Goal: Download file/media

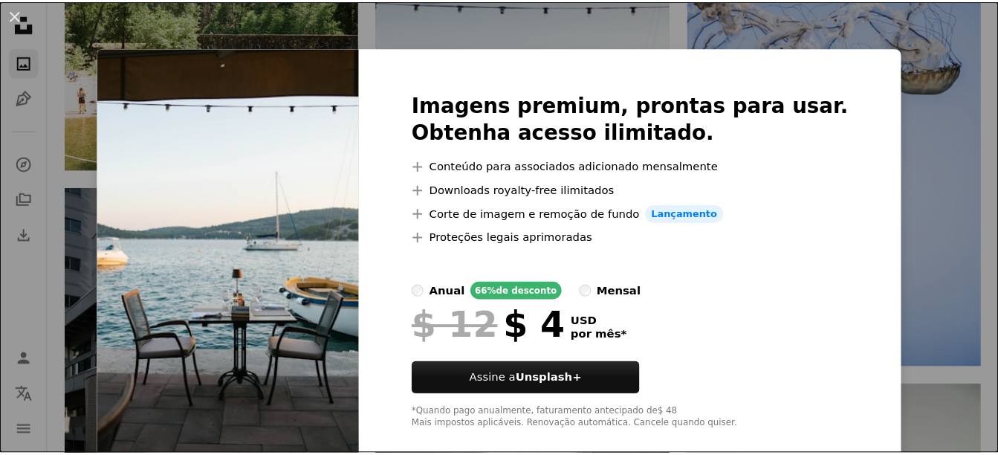
scroll to position [1560, 0]
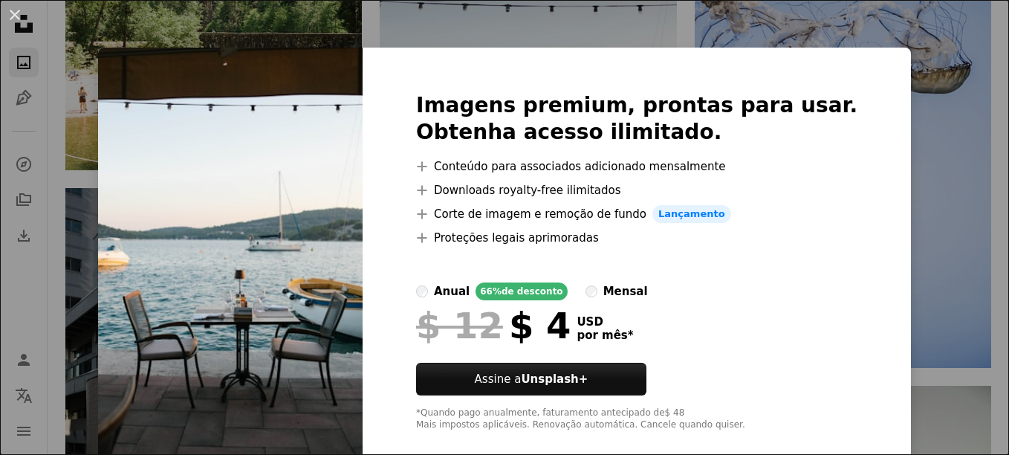
click at [934, 304] on div "An X shape Imagens premium, prontas para usar. Obtenha acesso ilimitado. A plus…" at bounding box center [504, 227] width 1009 height 455
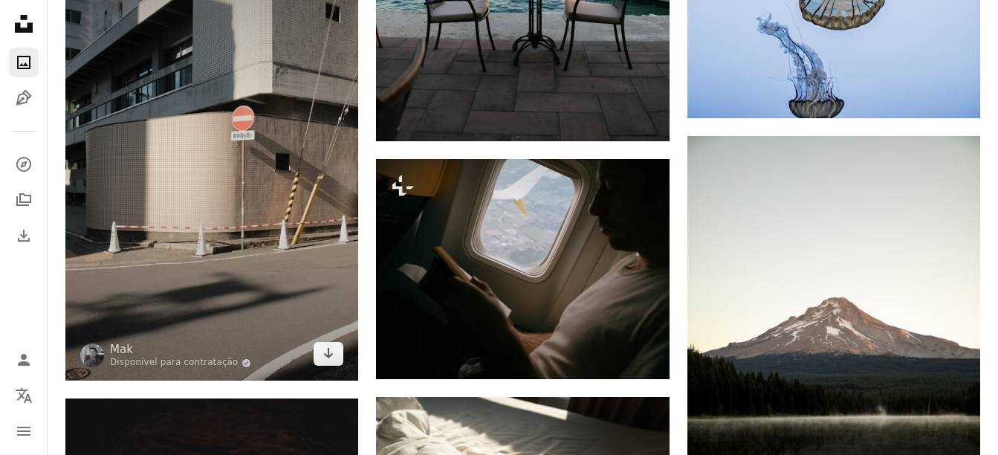
scroll to position [1857, 0]
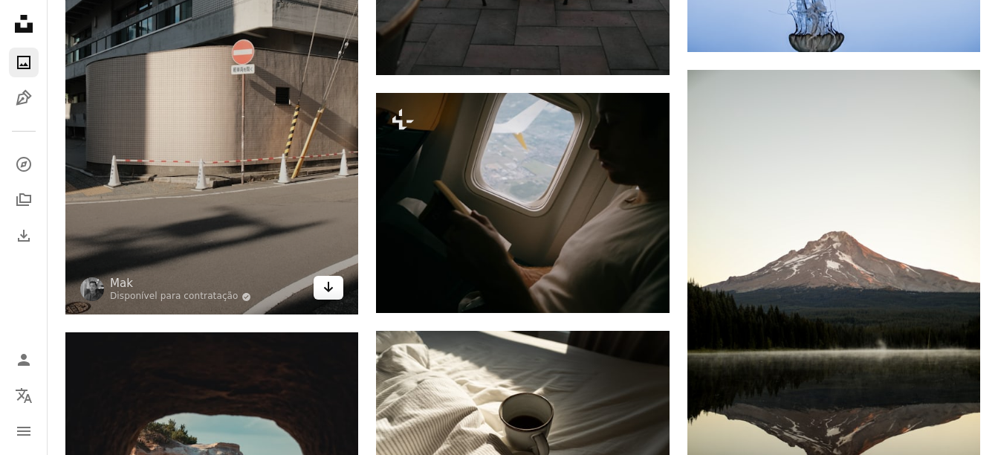
click at [325, 287] on icon "Arrow pointing down" at bounding box center [328, 287] width 12 height 18
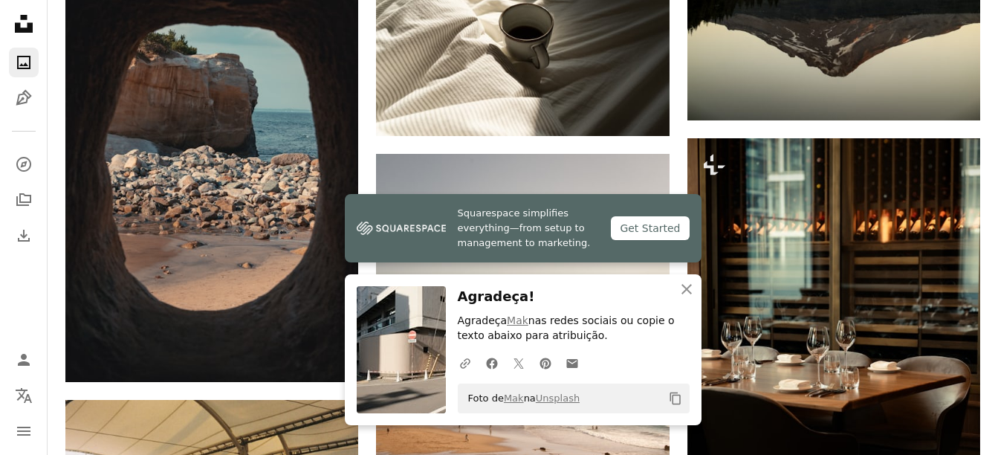
scroll to position [2285, 0]
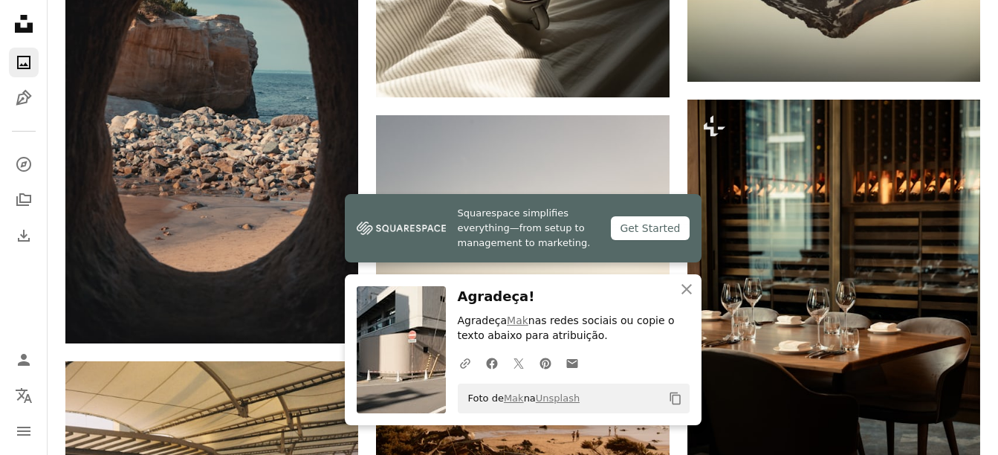
click at [675, 443] on div "Plus sign for Unsplash+ A heart A plus sign [PERSON_NAME] Para Unsplash+ A lock…" at bounding box center [522, 101] width 914 height 3978
click at [684, 287] on icon "button" at bounding box center [686, 289] width 10 height 10
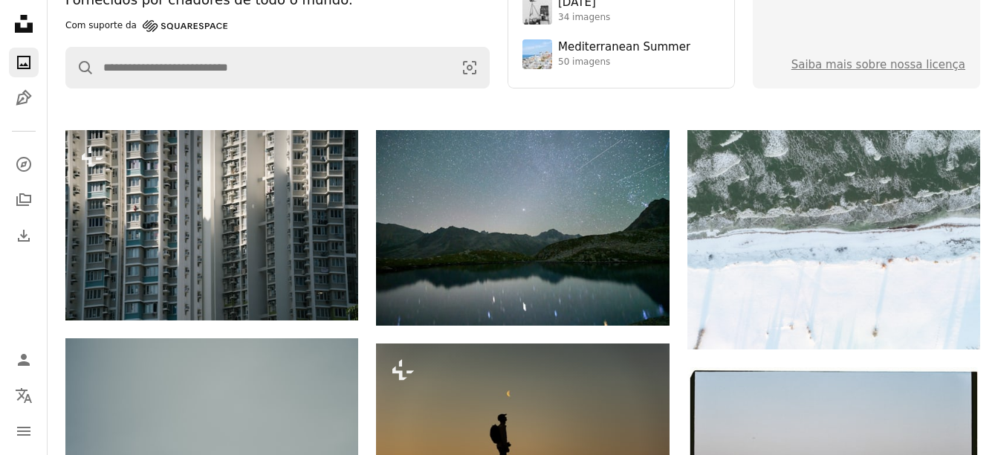
scroll to position [0, 0]
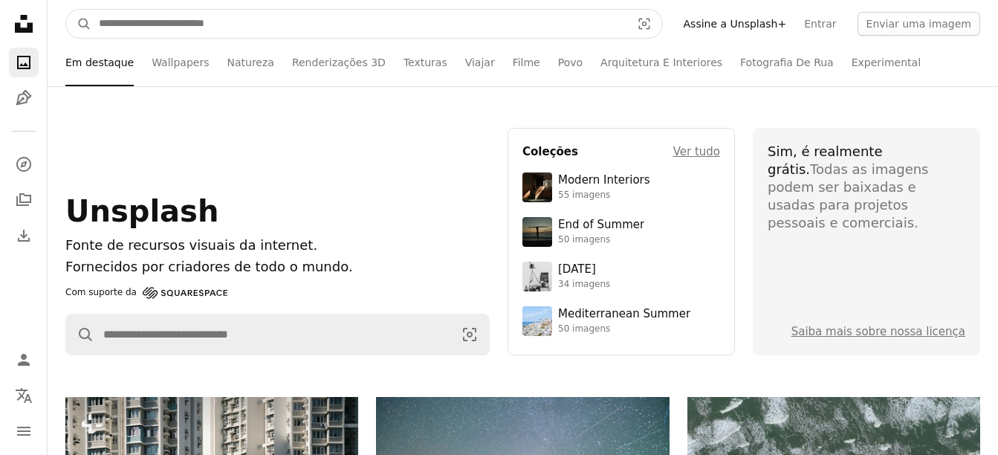
click at [391, 27] on input "Pesquise conteúdo visual em todo o site" at bounding box center [358, 24] width 535 height 28
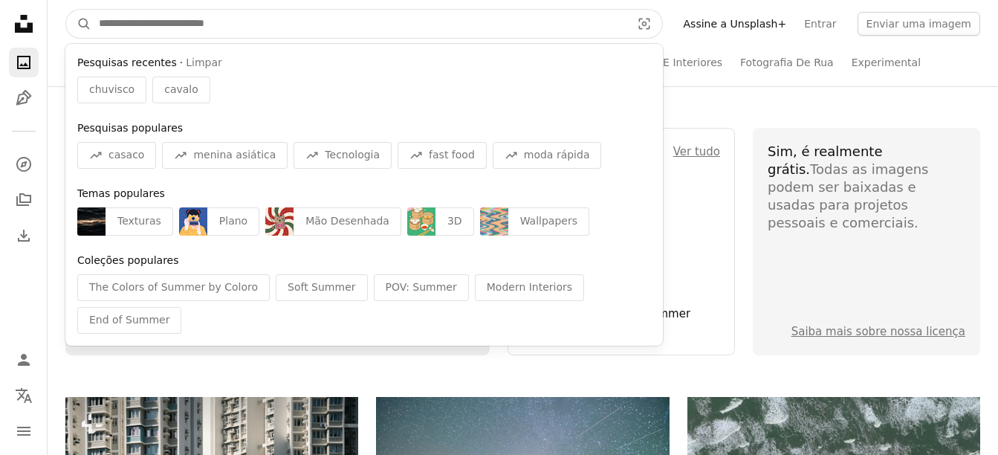
click at [516, 27] on input "Pesquise conteúdo visual em todo o site" at bounding box center [358, 24] width 535 height 28
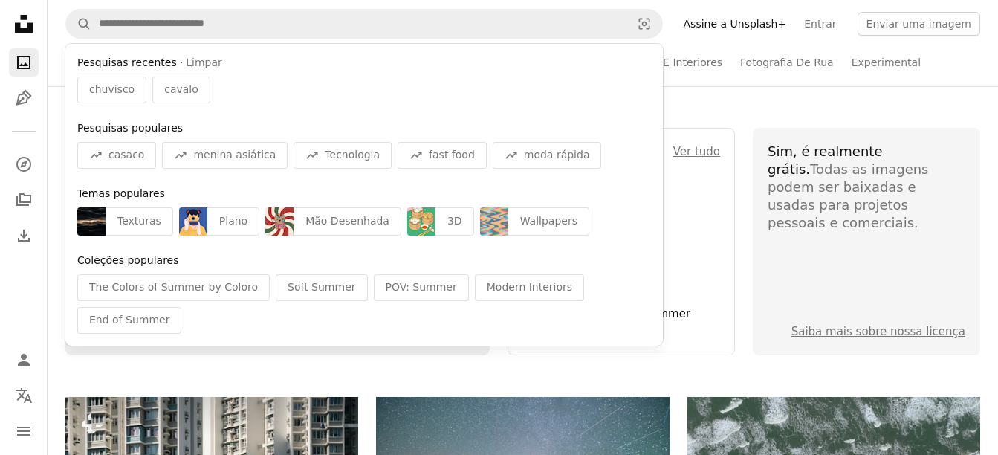
click at [713, 114] on div "Unsplash Fonte de recursos visuais da internet. Fornecidos por criadores de tod…" at bounding box center [523, 241] width 950 height 310
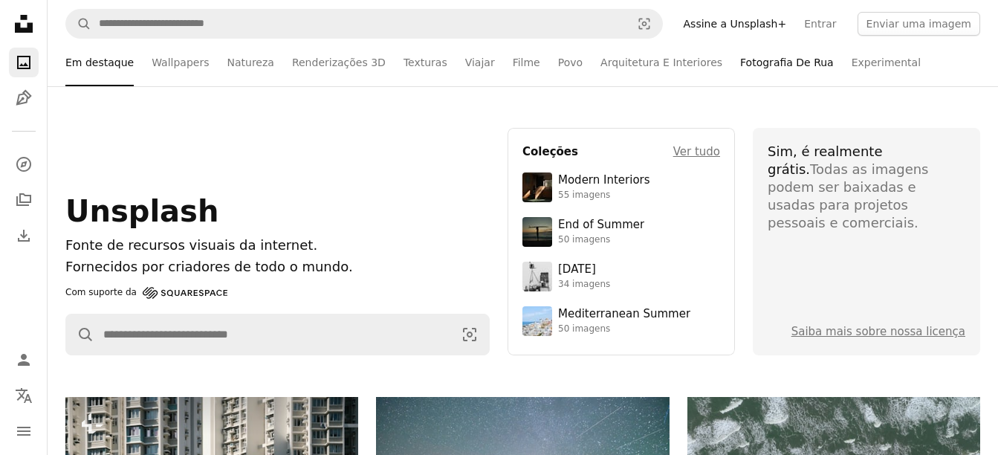
click at [740, 65] on link "Fotografia De Rua" at bounding box center [787, 63] width 94 height 48
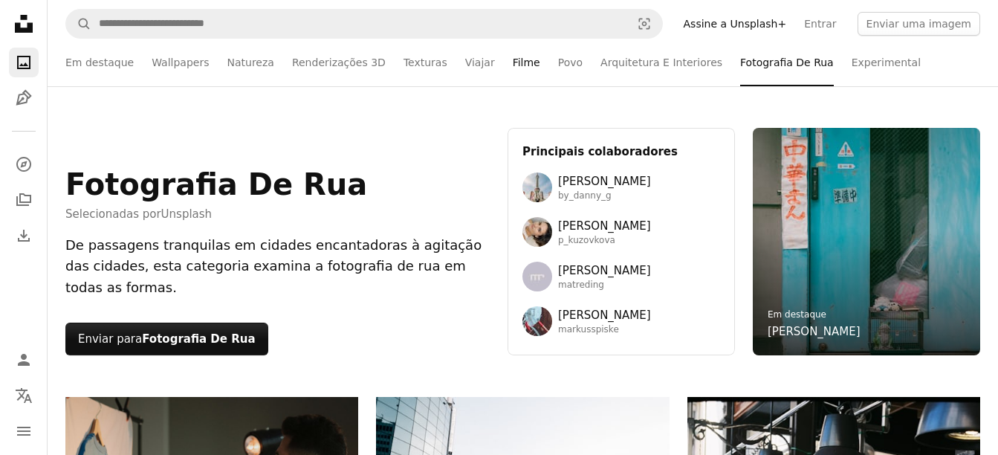
click at [513, 62] on link "Filme" at bounding box center [526, 63] width 27 height 48
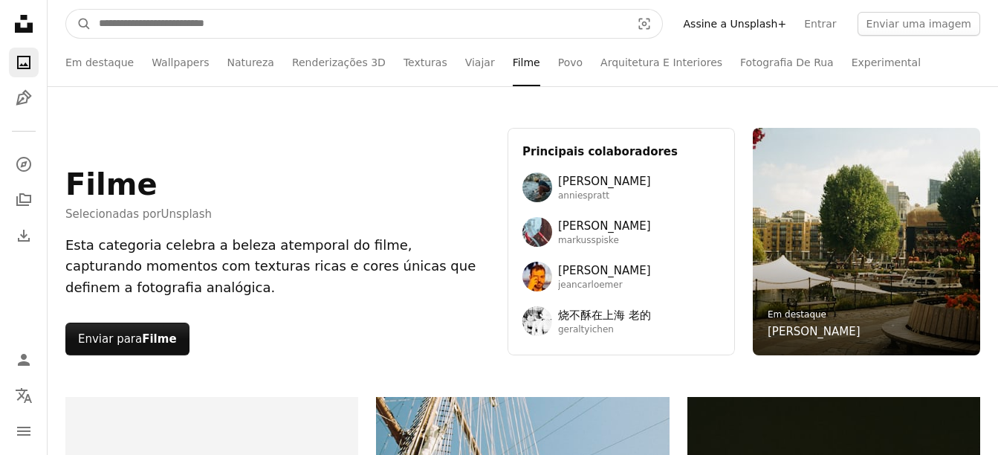
click at [383, 19] on input "Pesquise conteúdo visual em todo o site" at bounding box center [358, 24] width 535 height 28
type input "**********"
click at [66, 10] on button "A magnifying glass" at bounding box center [78, 24] width 25 height 28
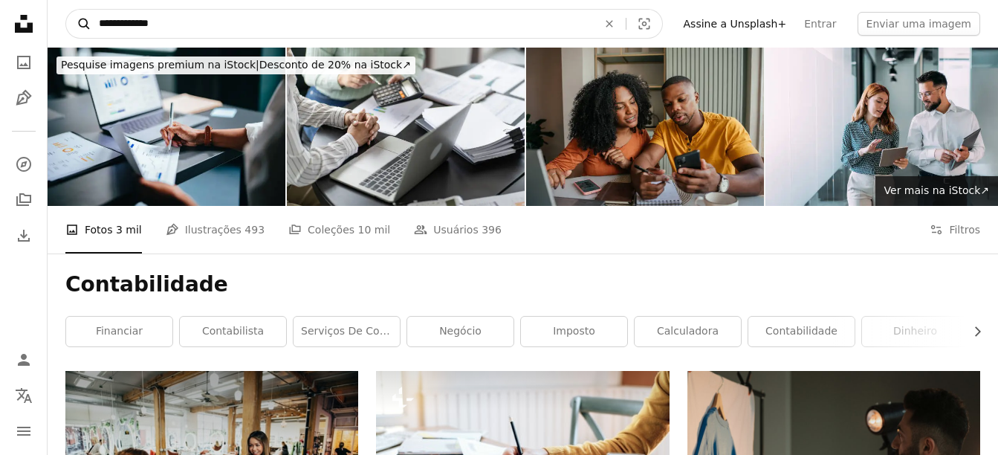
drag, startPoint x: 366, startPoint y: 33, endPoint x: 71, endPoint y: 34, distance: 295.6
click at [71, 34] on form "**********" at bounding box center [363, 24] width 597 height 30
type input "******"
click at [66, 10] on button "A magnifying glass" at bounding box center [78, 24] width 25 height 28
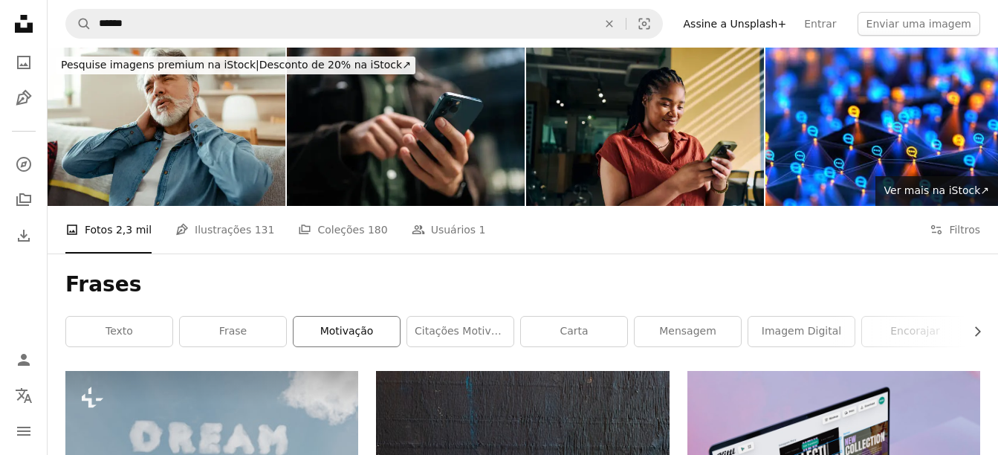
click at [341, 333] on link "motivação" at bounding box center [346, 331] width 106 height 30
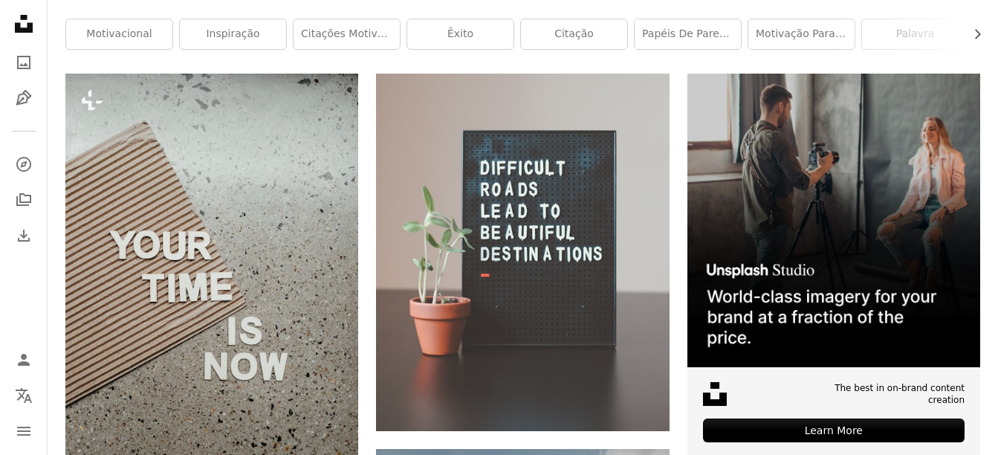
scroll to position [223, 0]
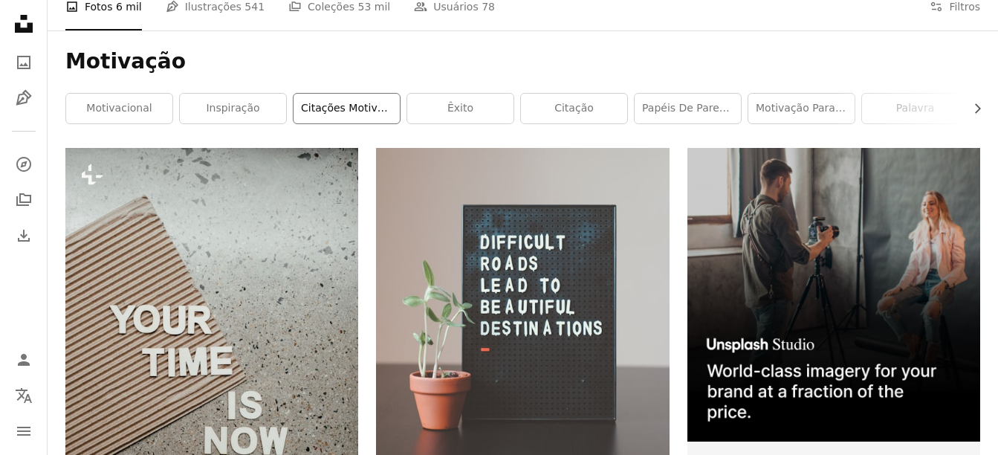
click at [351, 114] on link "Citações motivacionais" at bounding box center [346, 109] width 106 height 30
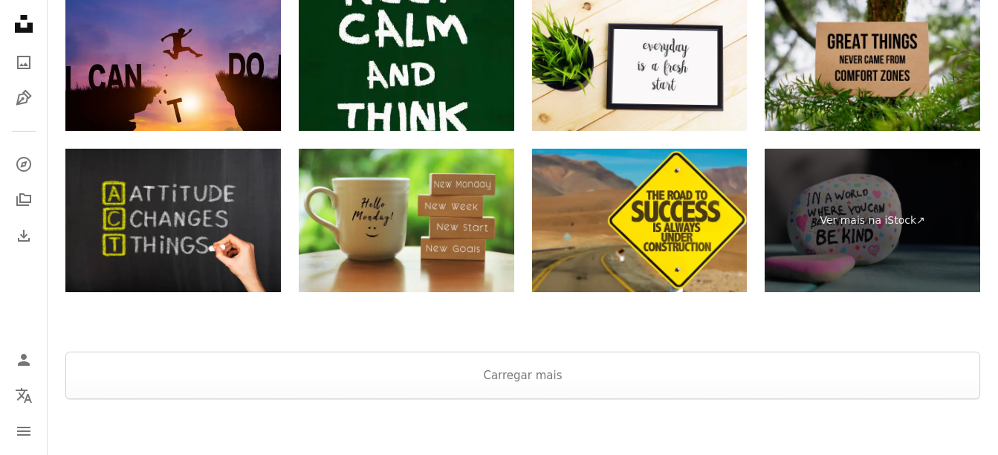
scroll to position [3138, 0]
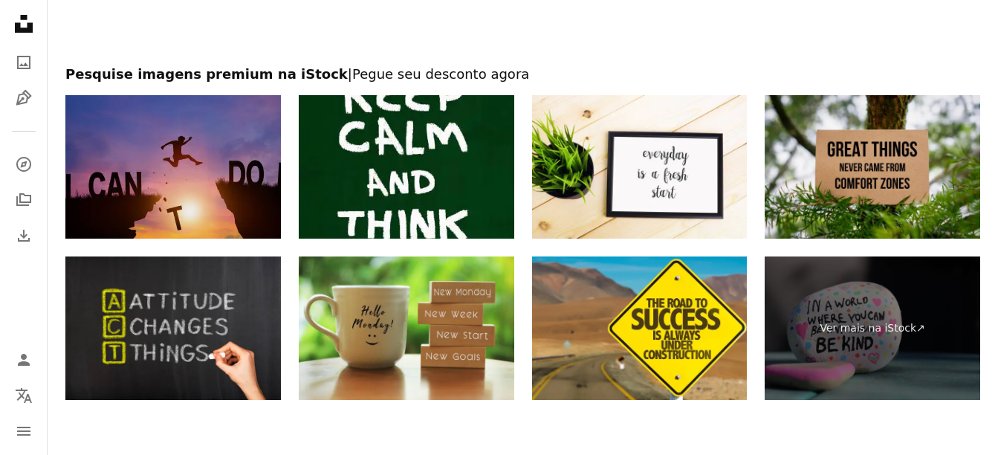
click at [209, 181] on img at bounding box center [172, 166] width 215 height 143
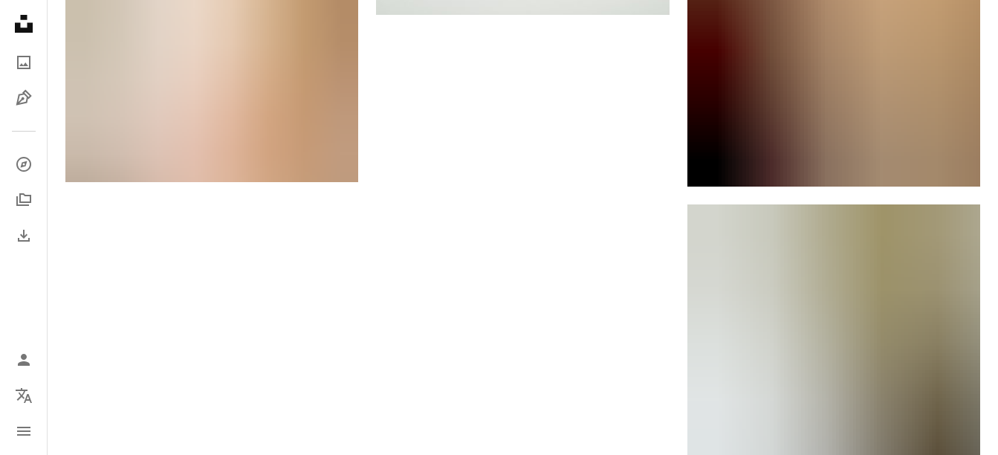
scroll to position [2173, 0]
